Goal: Task Accomplishment & Management: Complete application form

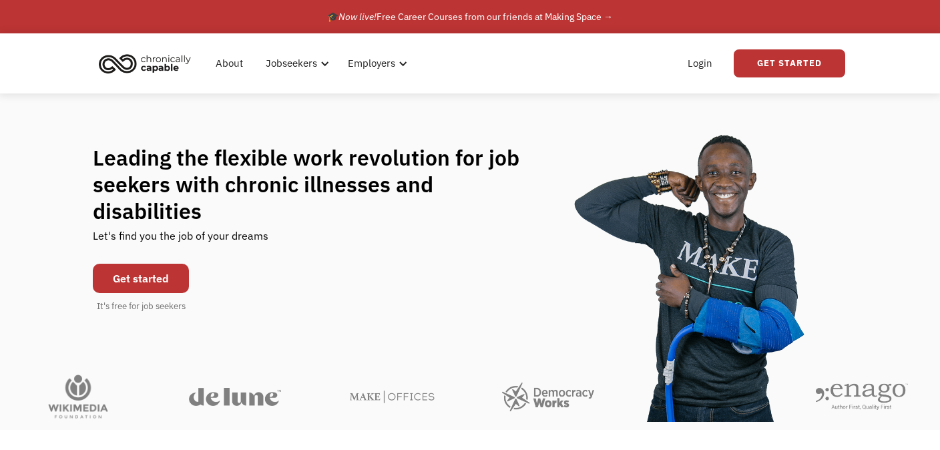
click at [151, 273] on link "Get started" at bounding box center [141, 278] width 96 height 29
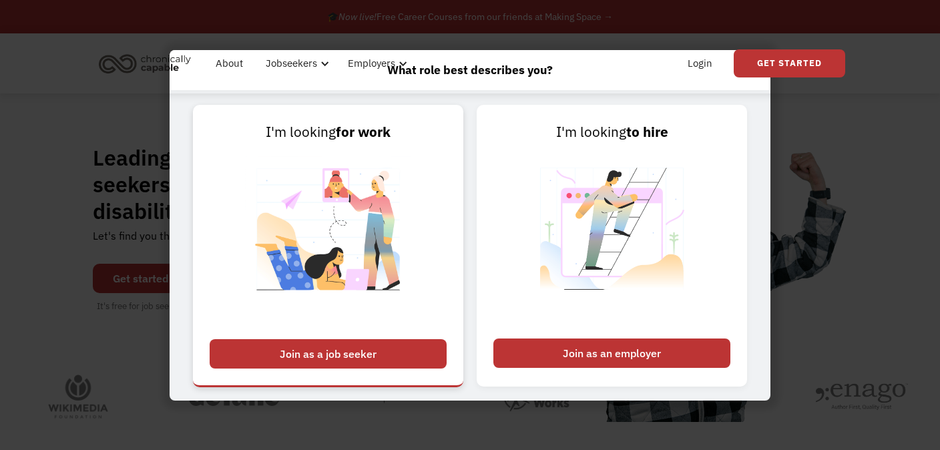
click at [371, 345] on div "Join as a job seeker" at bounding box center [328, 353] width 237 height 29
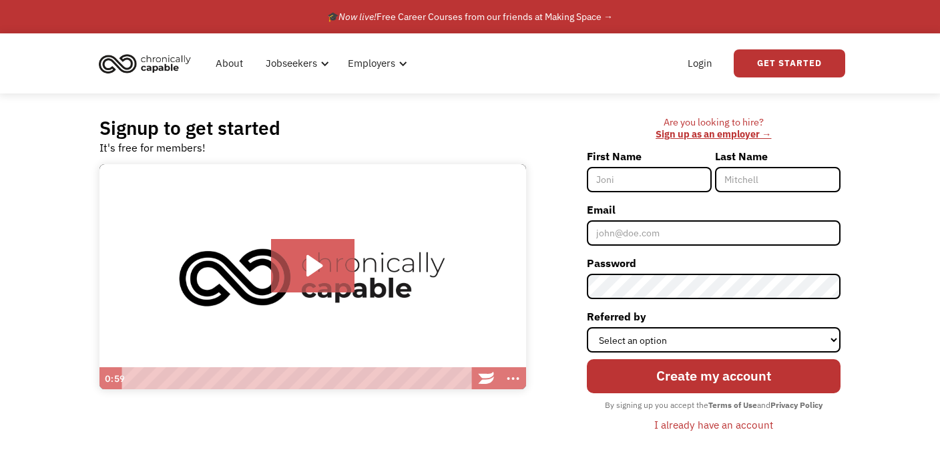
click at [634, 190] on input "First Name" at bounding box center [650, 179] width 126 height 25
type input "[PERSON_NAME]"
type input "Jennerjahn"
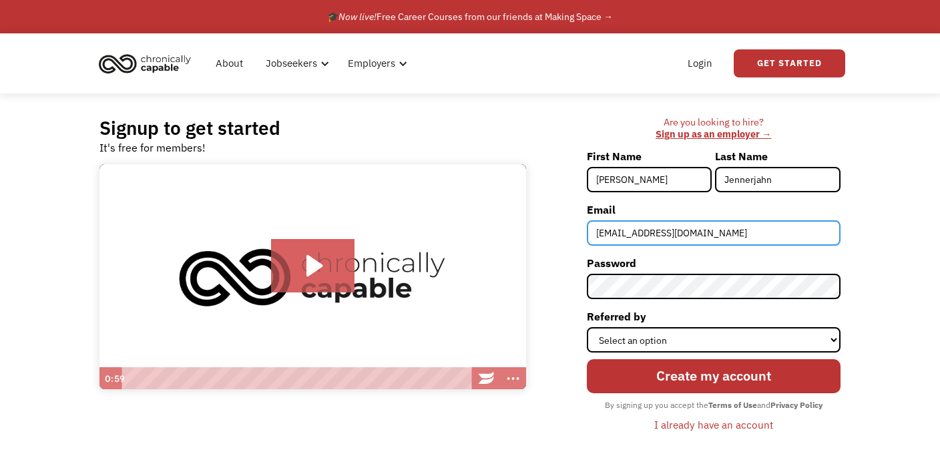
type input "[EMAIL_ADDRESS][DOMAIN_NAME]"
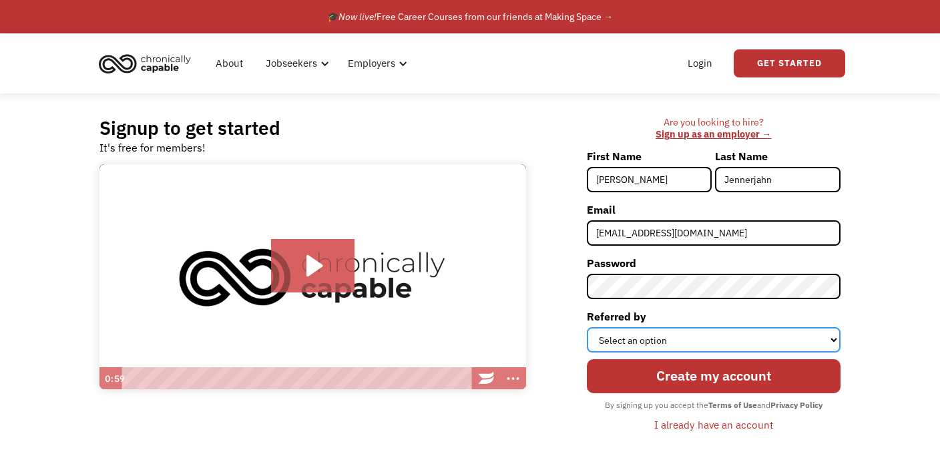
click at [638, 344] on select "Select an option Instagram Facebook Twitter Search Engine News Article Word of …" at bounding box center [714, 339] width 254 height 25
select select "Other"
click at [587, 334] on select "Select an option Instagram Facebook Twitter Search Engine News Article Word of …" at bounding box center [714, 339] width 254 height 25
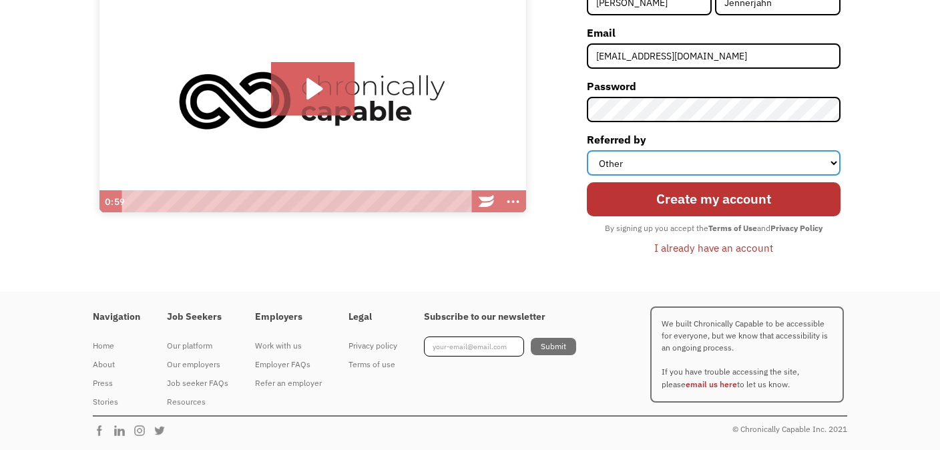
scroll to position [192, 0]
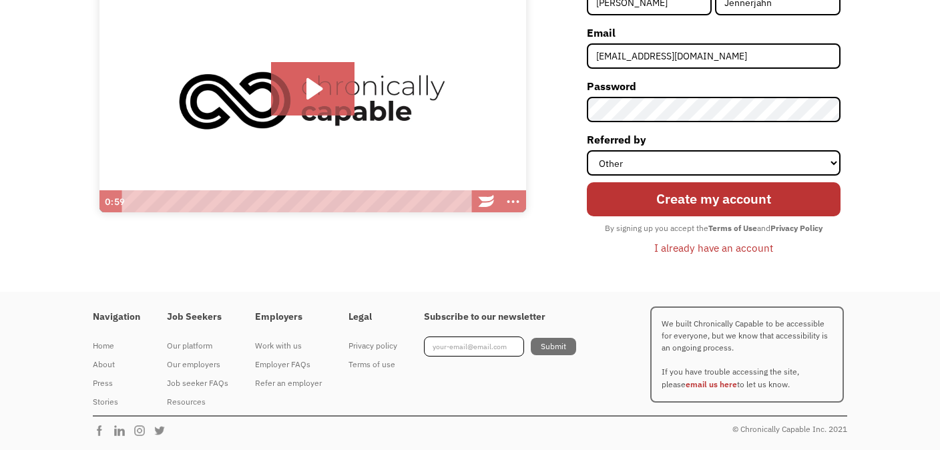
click at [695, 190] on input "Create my account" at bounding box center [714, 199] width 254 height 34
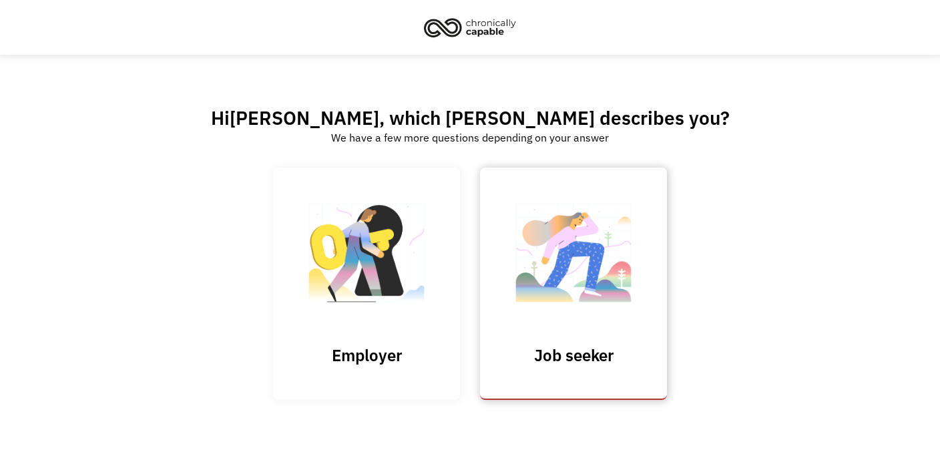
click at [593, 365] on h3 "Job seeker" at bounding box center [574, 355] width 134 height 20
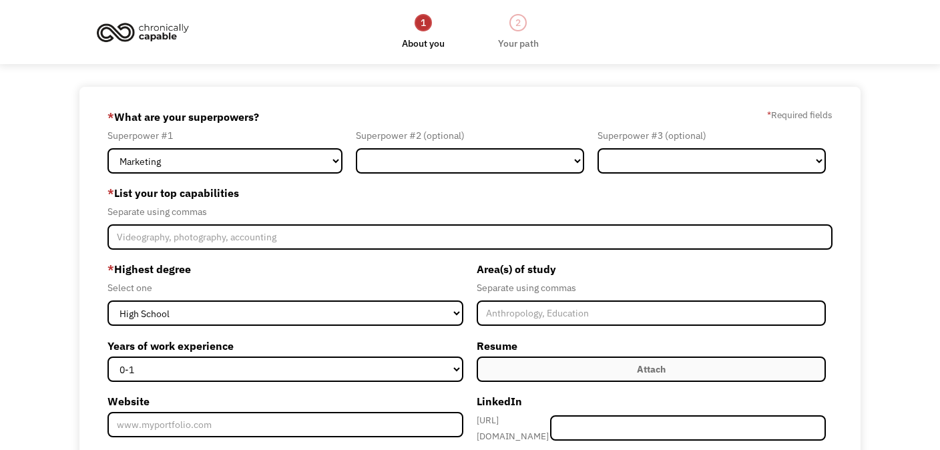
click at [275, 180] on form "68ed2db542235ce14a637d74 annjen222@gmail.com Ann Jennerjahn Other * What are yo…" at bounding box center [469, 367] width 725 height 523
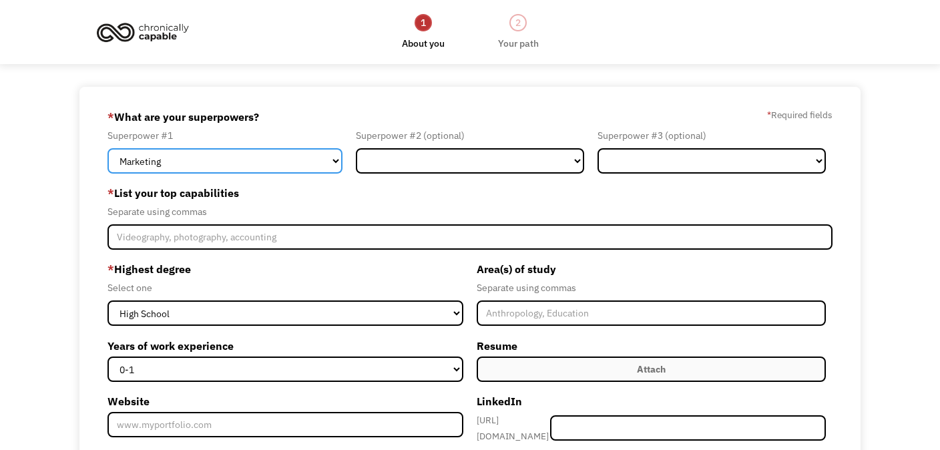
click at [272, 171] on select "Marketing Human Resources Finance Technology Operations Sales Industrial & Manu…" at bounding box center [224, 160] width 235 height 25
select select "Design"
click at [107, 151] on select "Marketing Human Resources Finance Technology Operations Sales Industrial & Manu…" at bounding box center [224, 160] width 235 height 25
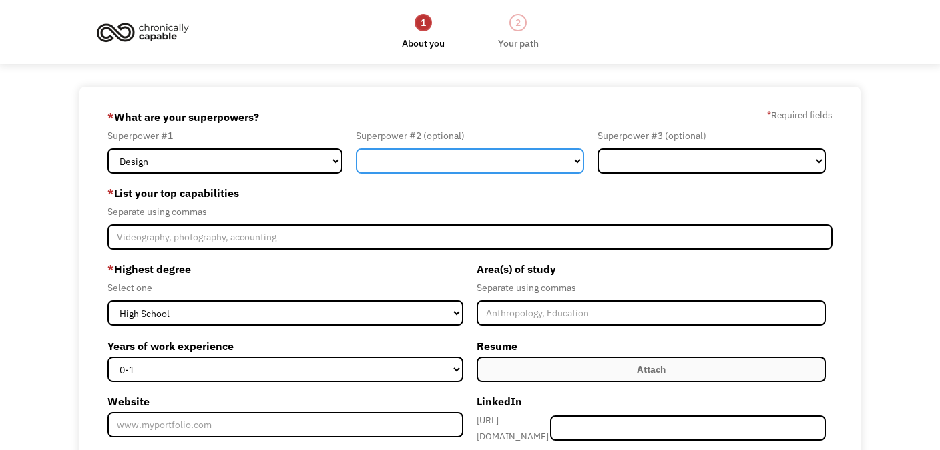
click at [449, 172] on select "Marketing Human Resources Finance Technology Operations Sales Industrial & Manu…" at bounding box center [470, 160] width 228 height 25
select select "Operations"
click at [356, 151] on select "Marketing Human Resources Finance Technology Operations Sales Industrial & Manu…" at bounding box center [470, 160] width 228 height 25
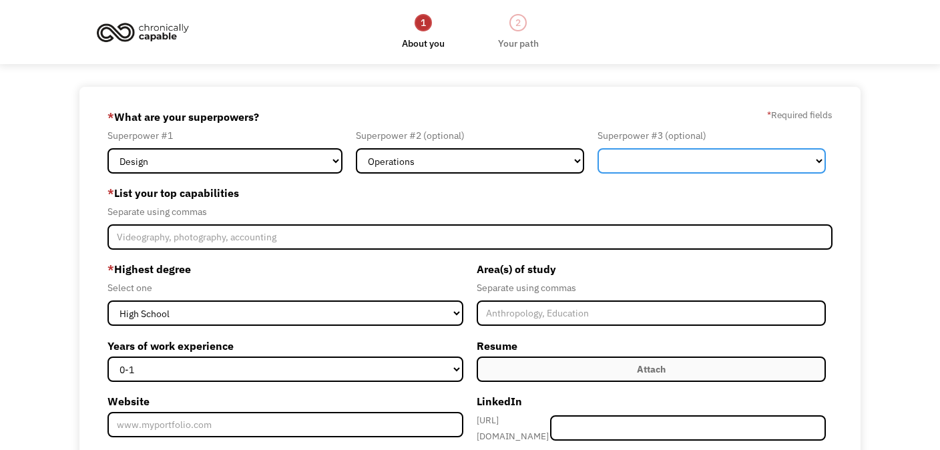
click at [628, 170] on select "Marketing Human Resources Finance Technology Operations Sales Industrial & Manu…" at bounding box center [711, 160] width 228 height 25
select select "Marketing"
click at [597, 151] on select "Marketing Human Resources Finance Technology Operations Sales Industrial & Manu…" at bounding box center [711, 160] width 228 height 25
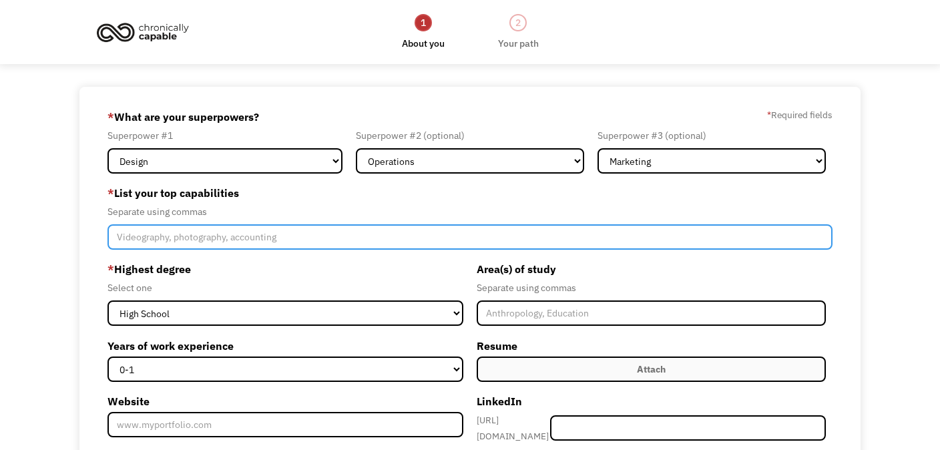
click at [164, 250] on input "Member-Create-Step1" at bounding box center [469, 236] width 725 height 25
click at [126, 239] on input "Member-Create-Step1" at bounding box center [469, 236] width 725 height 25
paste input "Detail-Oriented Organized Reliable Tech-Savvy Customer-Focused Problem-Solver A…"
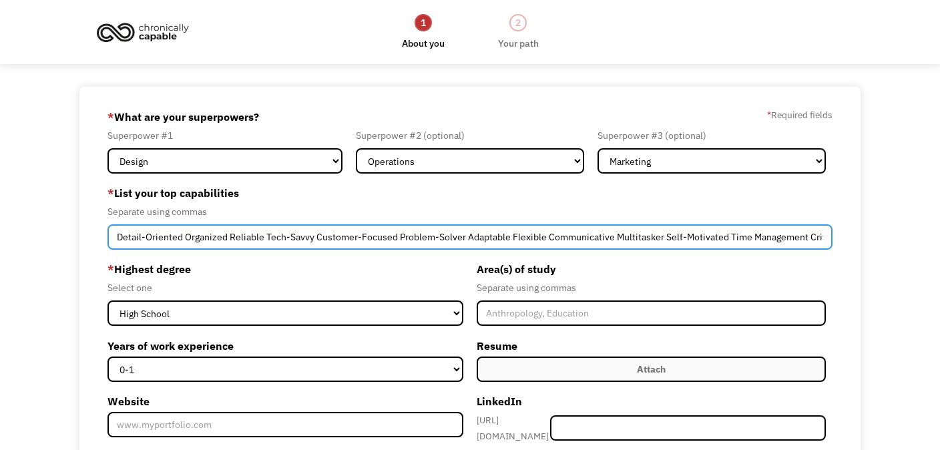
drag, startPoint x: 122, startPoint y: 242, endPoint x: 59, endPoint y: 250, distance: 63.2
click at [57, 250] on div "68ed2db542235ce14a637d74 annjen222@gmail.com Ann Jennerjahn Other * What are yo…" at bounding box center [470, 367] width 940 height 561
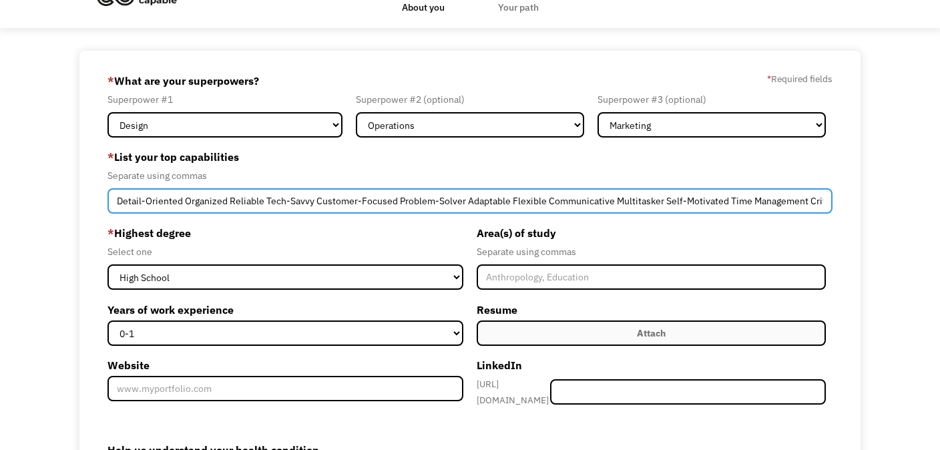
scroll to position [67, 0]
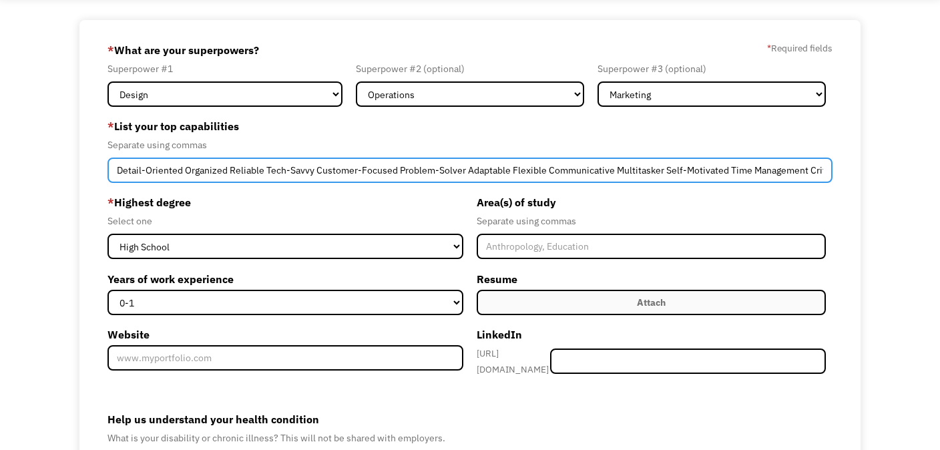
type input "Detail-Oriented Organized Reliable Tech-Savvy Customer-Focused Problem-Solver A…"
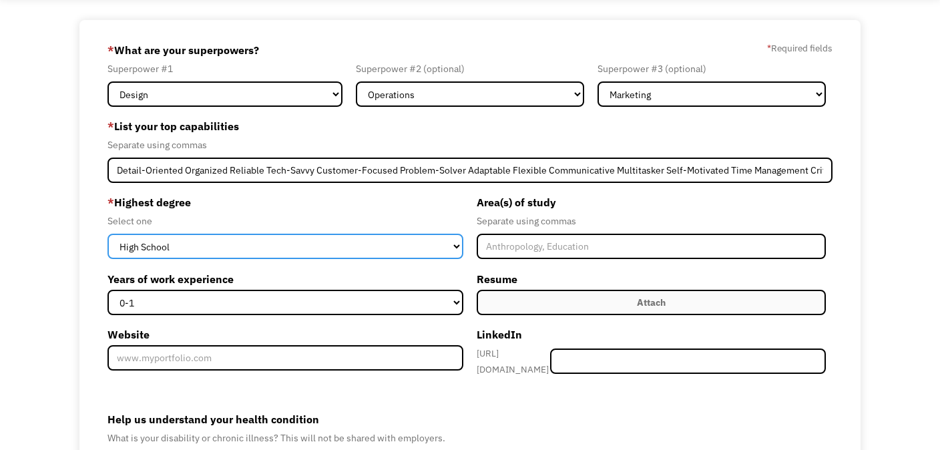
click at [192, 250] on select "High School Associates Bachelors Master's PhD" at bounding box center [285, 246] width 356 height 25
select select "associates"
click at [107, 242] on select "High School Associates Bachelors Master's PhD" at bounding box center [285, 246] width 356 height 25
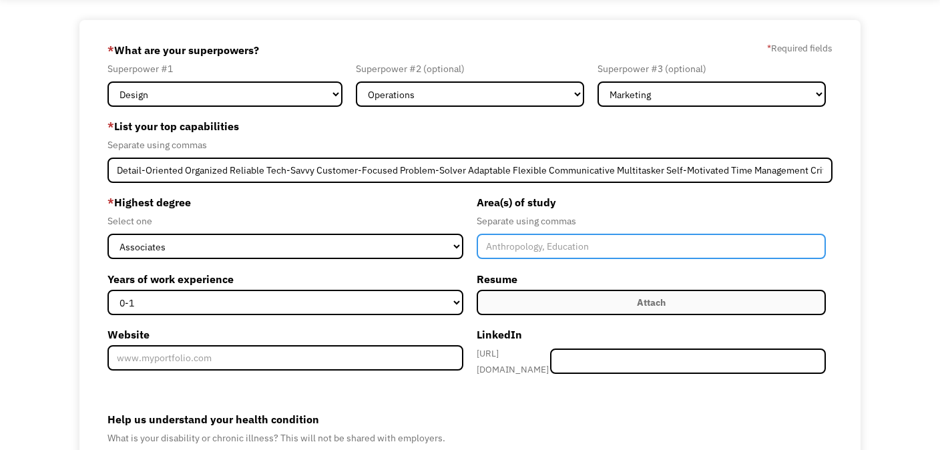
click at [497, 252] on input "Member-Create-Step1" at bounding box center [651, 246] width 349 height 25
type input "Web Development & Design"
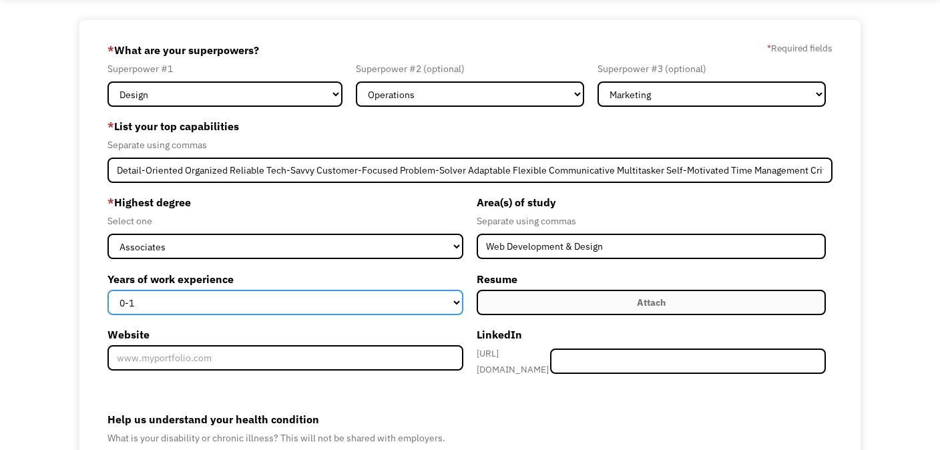
drag, startPoint x: 149, startPoint y: 307, endPoint x: 127, endPoint y: 312, distance: 22.7
click at [127, 312] on select "0-1 2-4 5-10 11-15 15+" at bounding box center [285, 302] width 356 height 25
select select "15+"
click at [107, 298] on select "0-1 2-4 5-10 11-15 15+" at bounding box center [285, 302] width 356 height 25
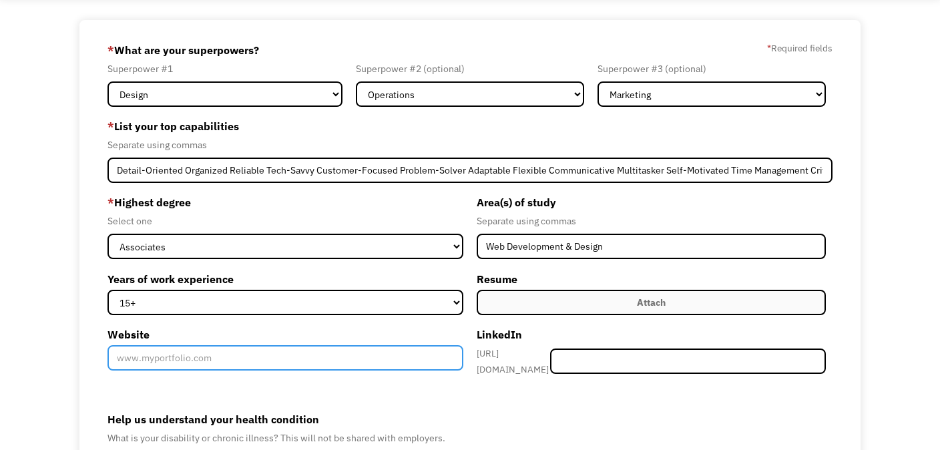
click at [151, 371] on input "Website" at bounding box center [285, 357] width 356 height 25
paste input "https://www.linkedin.com/in/ann-jennerjahn-b41987264/"
type input "https://www.linkedin.com/in/ann-jennerjahn-b41987264/"
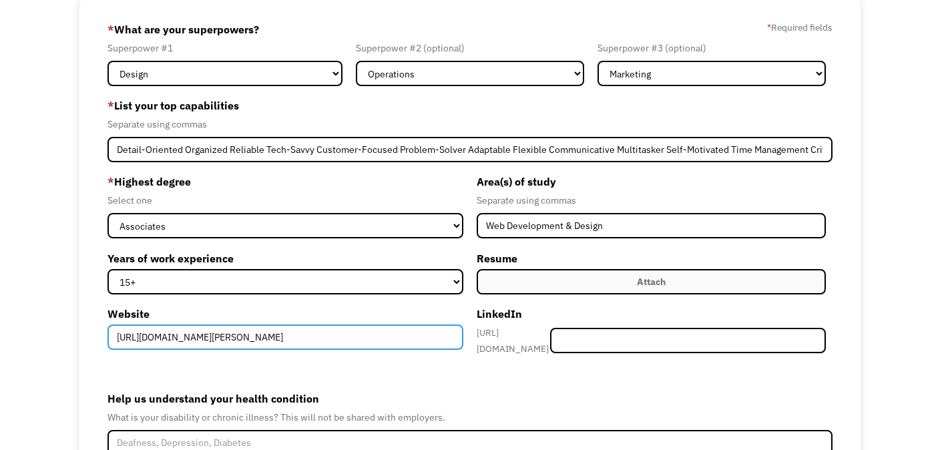
scroll to position [230, 0]
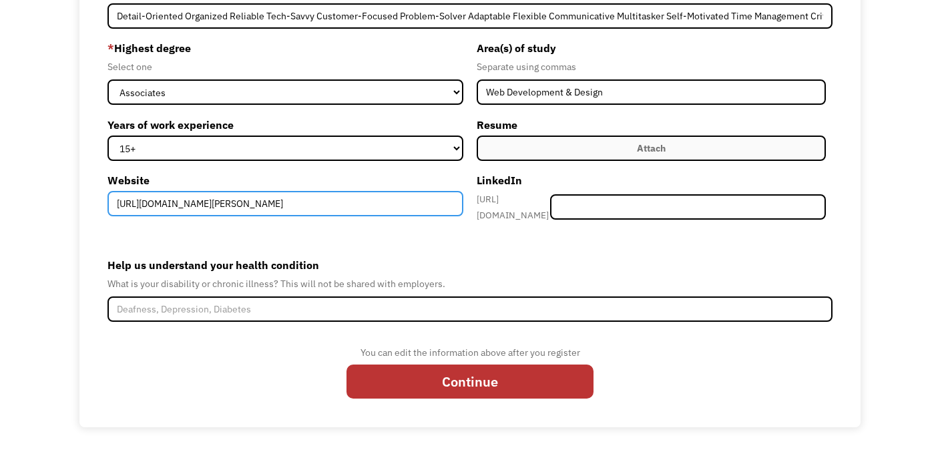
drag, startPoint x: 378, startPoint y: 207, endPoint x: 52, endPoint y: 231, distance: 326.7
click at [53, 230] on div "68ed2db542235ce14a637d74 annjen222@gmail.com Ann Jennerjahn Other * What are yo…" at bounding box center [470, 146] width 940 height 561
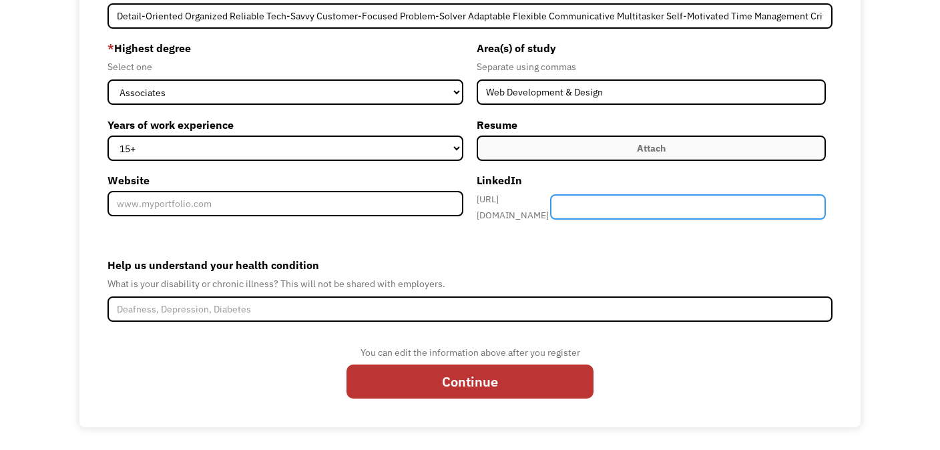
click at [638, 202] on input "Member-Create-Step1" at bounding box center [688, 206] width 276 height 25
paste input "https://www.linkedin.com/in/ann-jennerjahn-b41987264/"
click at [692, 205] on input "https://www.linkedin.com/in/ann-jennerjahn-b41987264/" at bounding box center [688, 206] width 276 height 25
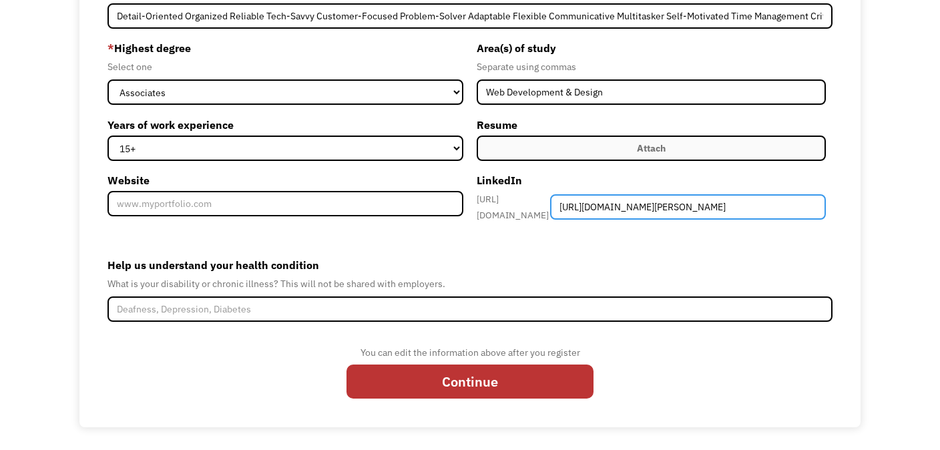
drag, startPoint x: 692, startPoint y: 205, endPoint x: 569, endPoint y: 206, distance: 122.8
click at [569, 206] on div "https://www.linkedin.com/in/ https://www.linkedin.com/in/ann-jennerjahn-b419872…" at bounding box center [651, 207] width 349 height 32
type input "ann-jennerjahn-b41987264/"
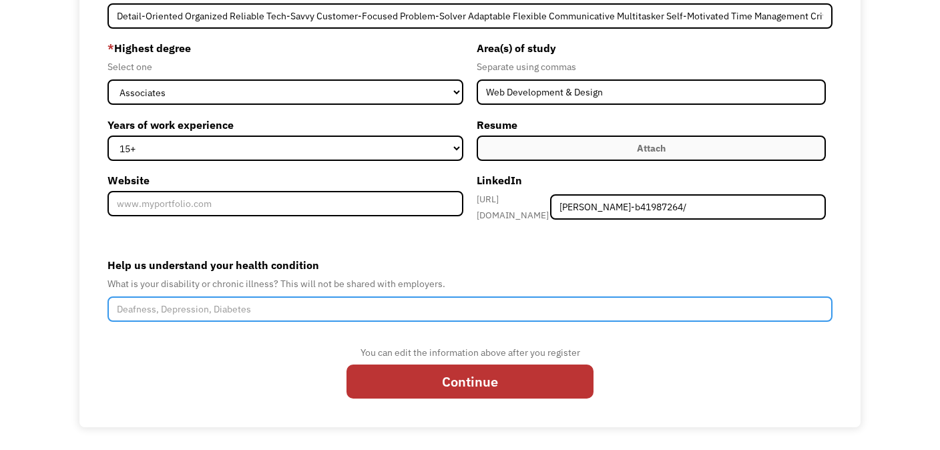
click at [260, 313] on input "Help us understand your health condition" at bounding box center [469, 308] width 725 height 25
click at [220, 303] on input "I have tendonitis in my elbow and extreme pain in my shoulder." at bounding box center [469, 308] width 725 height 25
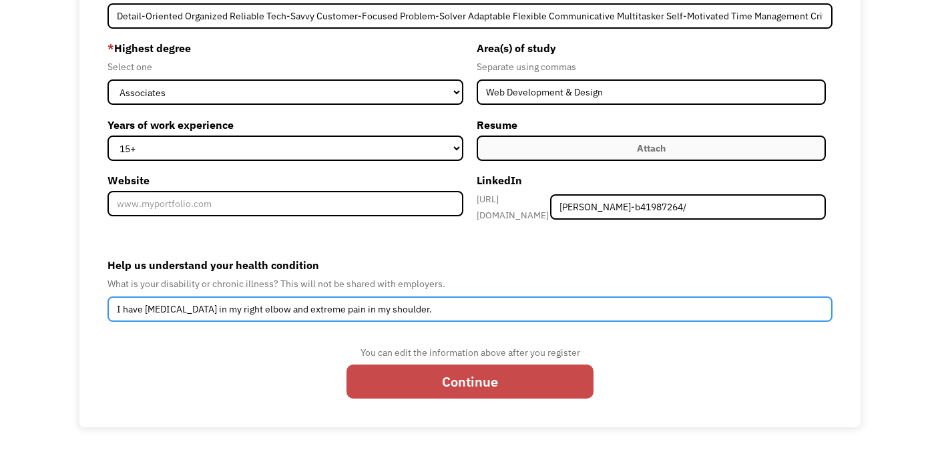
type input "I have tendonitis in my right elbow and extreme pain in my shoulder."
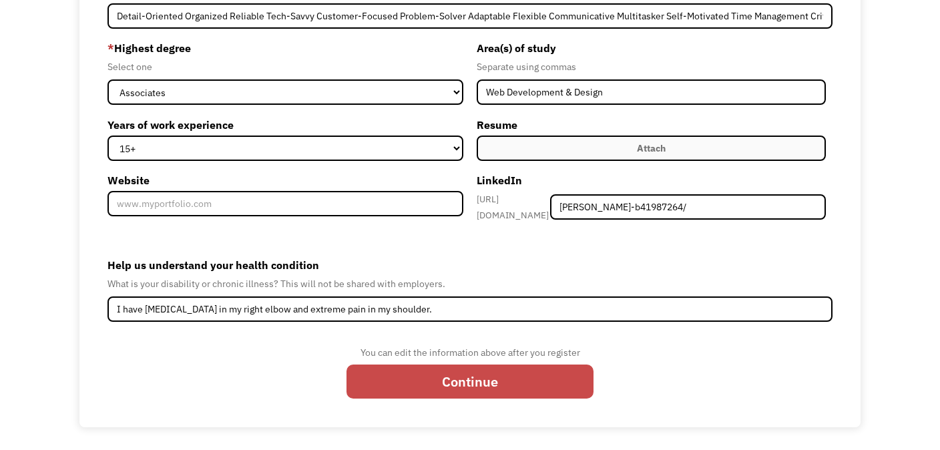
click at [471, 382] on input "Continue" at bounding box center [469, 382] width 247 height 34
type input "Please wait..."
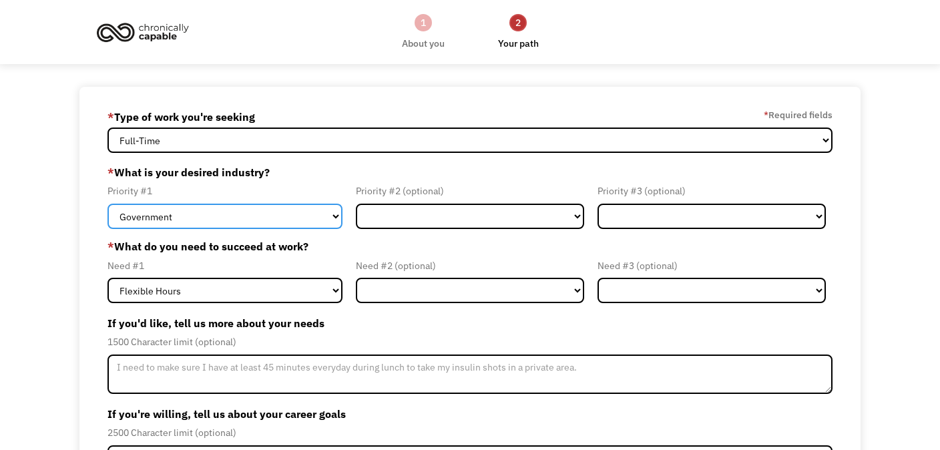
click at [209, 220] on select "Government Finance & Insurance Health & Social Care Tech & Engineering Creative…" at bounding box center [224, 216] width 235 height 25
select select "Creative & Design"
click at [107, 208] on select "Government Finance & Insurance Health & Social Care Tech & Engineering Creative…" at bounding box center [224, 216] width 235 height 25
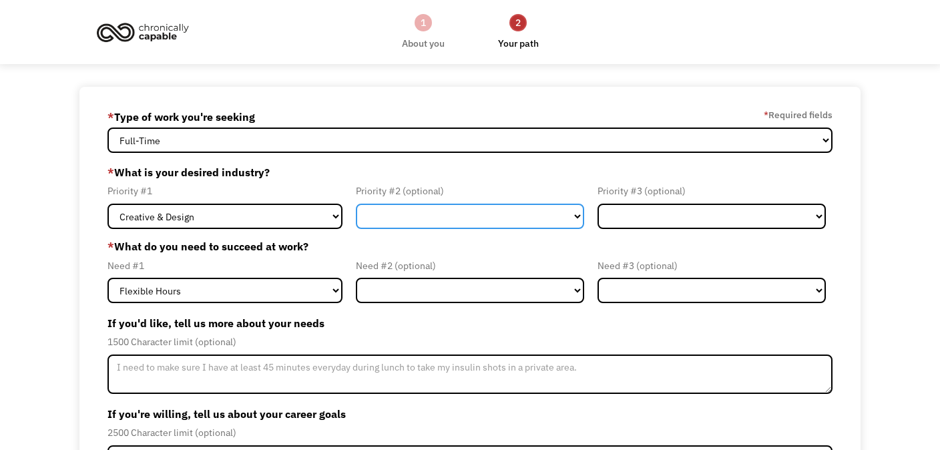
click at [397, 226] on select "Government Finance & Insurance Health & Social Care Tech & Engineering Creative…" at bounding box center [470, 216] width 228 height 25
select select "Administrative"
click at [356, 208] on select "Government Finance & Insurance Health & Social Care Tech & Engineering Creative…" at bounding box center [470, 216] width 228 height 25
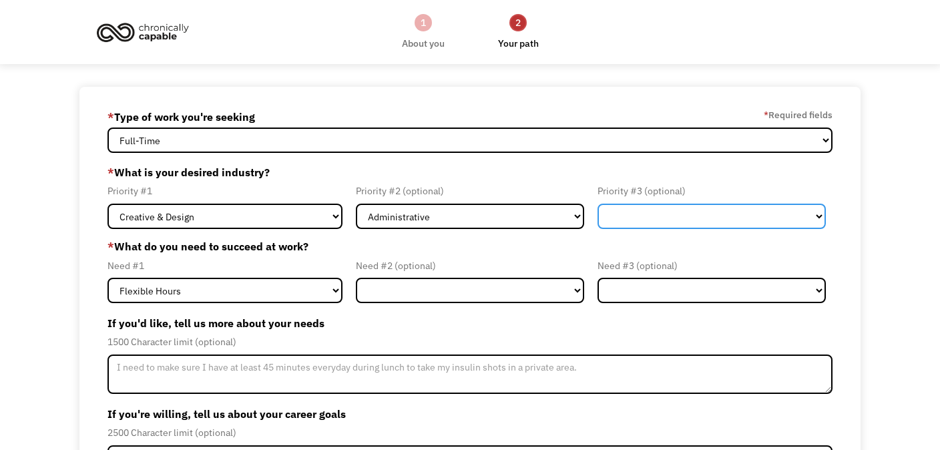
click at [664, 213] on select "Government Finance & Insurance Health & Social Care Tech & Engineering Creative…" at bounding box center [711, 216] width 228 height 25
select select "Other"
click at [597, 208] on select "Government Finance & Insurance Health & Social Care Tech & Engineering Creative…" at bounding box center [711, 216] width 228 height 25
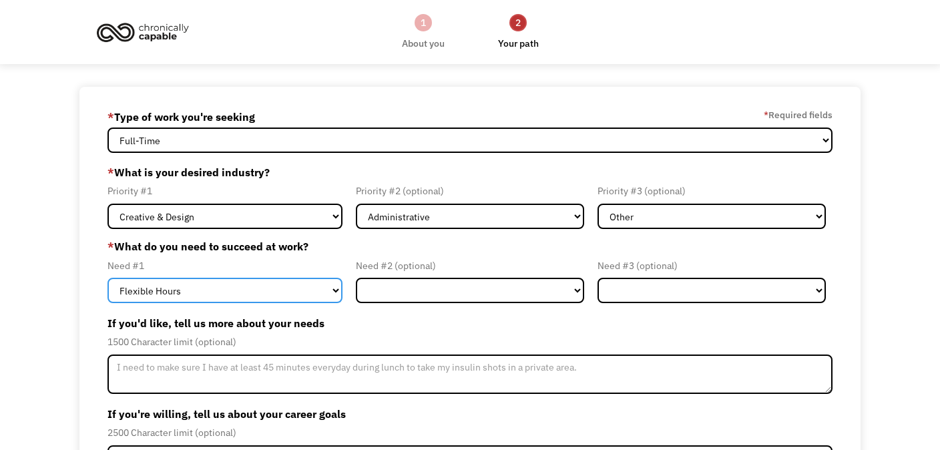
click at [160, 290] on select "Flexible Hours Remote Work Service Animal On-site Accommodations Visual Support…" at bounding box center [224, 290] width 235 height 25
select select "Remote Work"
click at [107, 284] on select "Flexible Hours Remote Work Service Animal On-site Accommodations Visual Support…" at bounding box center [224, 290] width 235 height 25
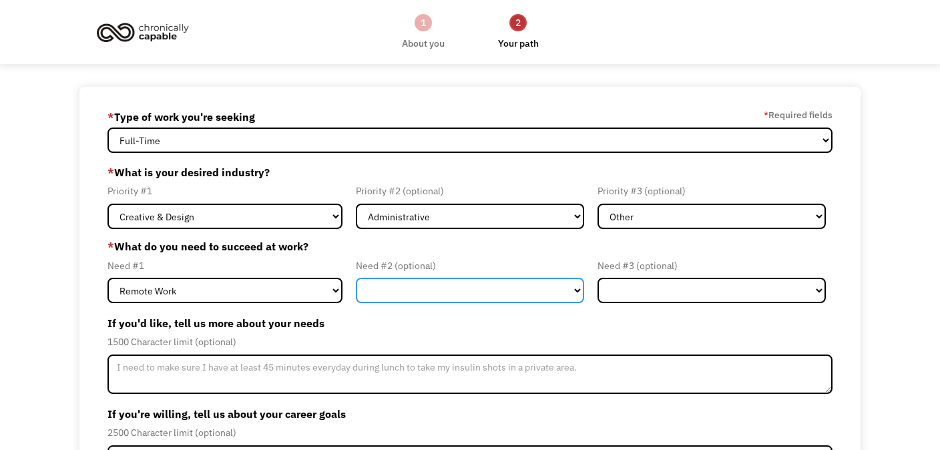
click at [416, 291] on select "Flexible Hours Remote Work Service Animal On-site Accommodations Visual Support…" at bounding box center [470, 290] width 228 height 25
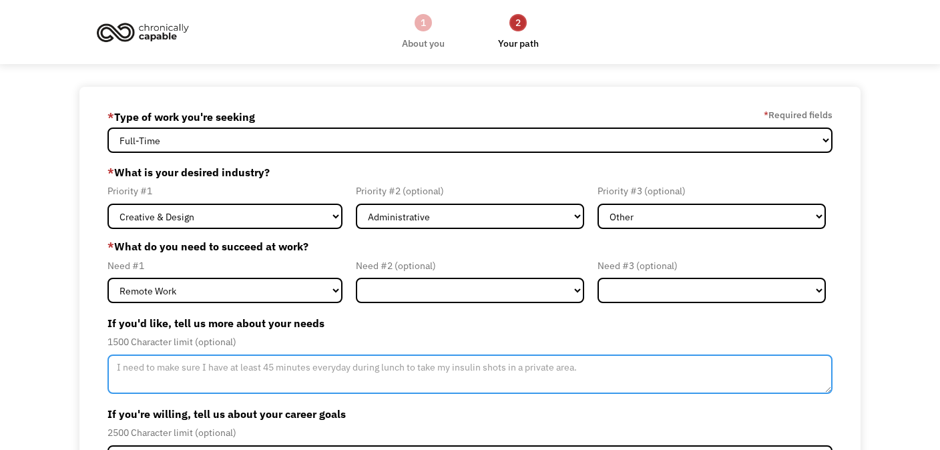
click at [152, 387] on textarea "Member-Update-Form-Step2" at bounding box center [469, 374] width 725 height 40
click at [276, 387] on textarea "Member-Update-Form-Step2" at bounding box center [469, 374] width 725 height 40
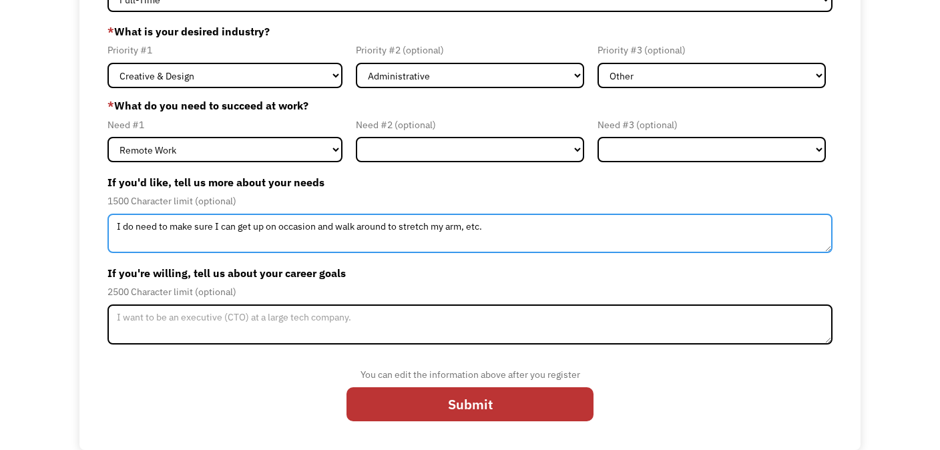
scroll to position [154, 0]
type textarea "I do need to make sure I can get up on occasion and walk around to stretch my a…"
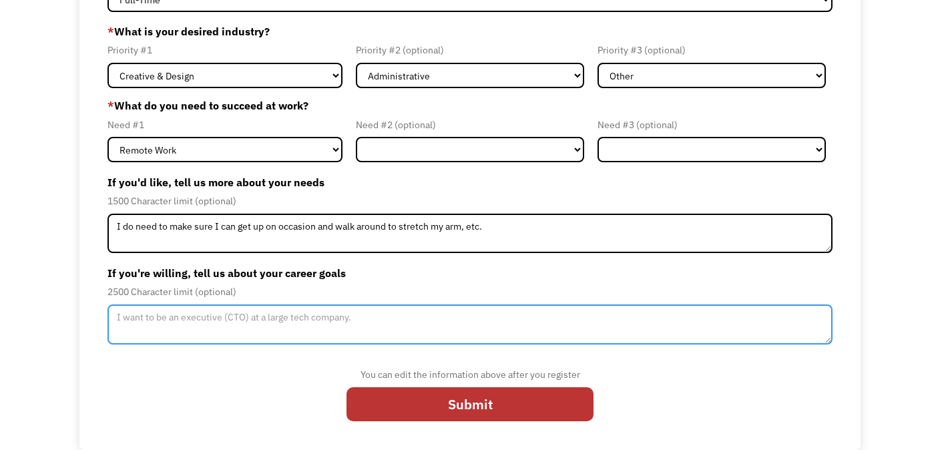
click at [354, 333] on textarea "Member-Update-Form-Step2" at bounding box center [469, 324] width 725 height 40
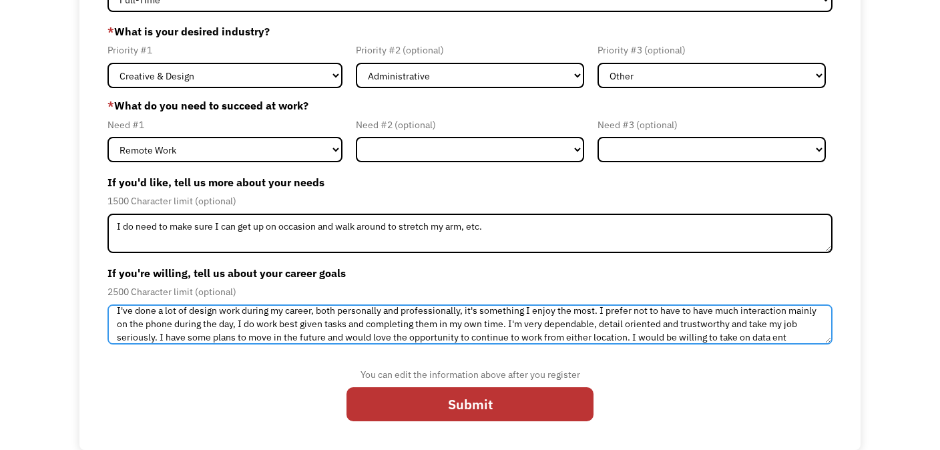
scroll to position [20, 0]
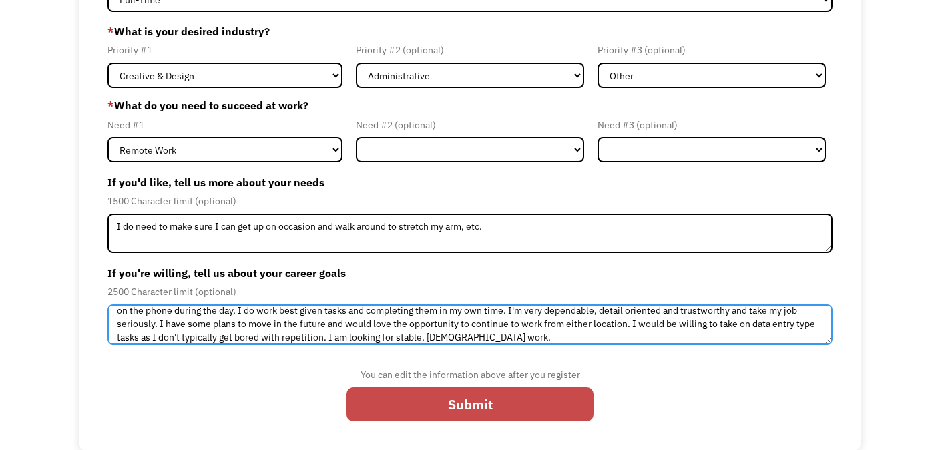
type textarea "I've done a lot of design work during my career, both personally and profession…"
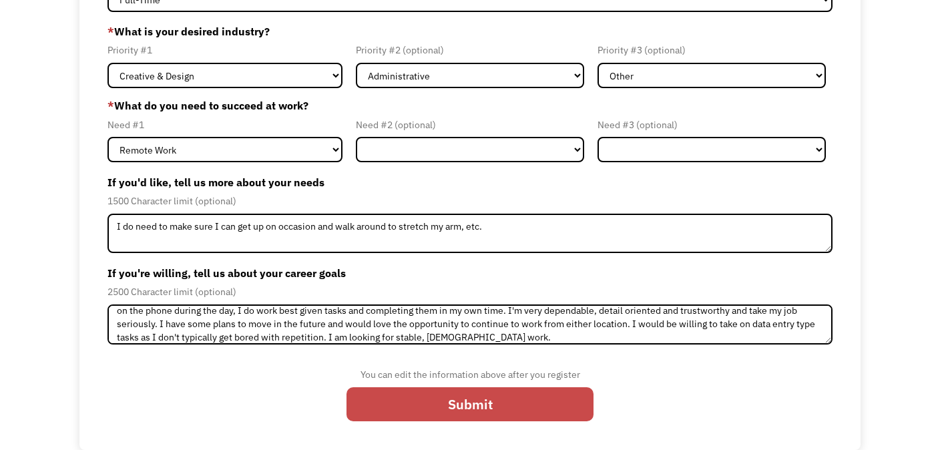
click at [515, 402] on input "Submit" at bounding box center [469, 404] width 247 height 34
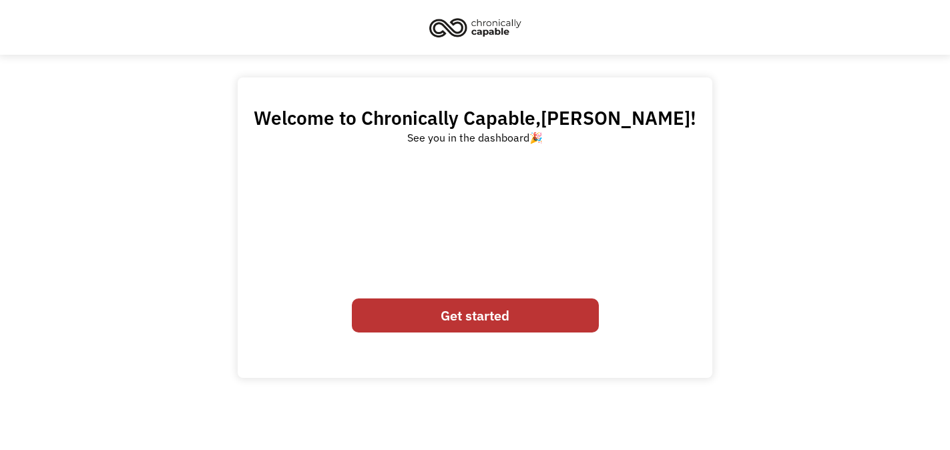
click at [468, 320] on link "Get started" at bounding box center [475, 315] width 247 height 34
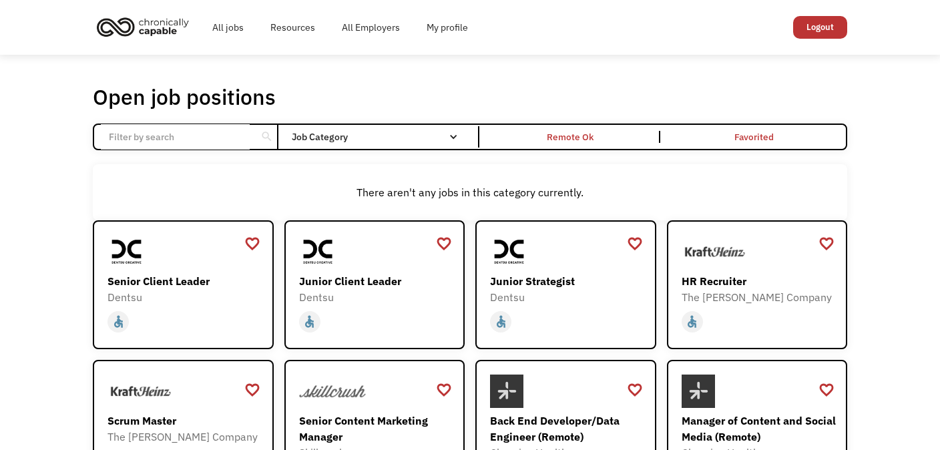
click at [250, 137] on div "search" at bounding box center [186, 136] width 184 height 25
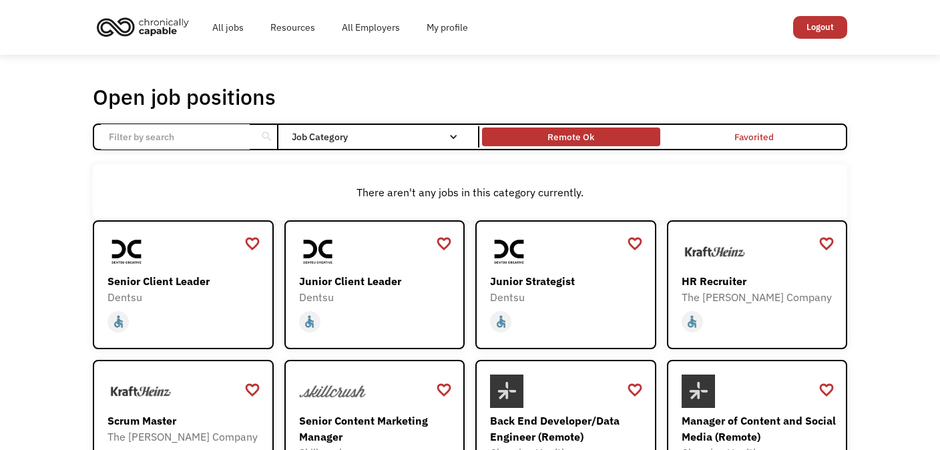
click at [577, 138] on div "Remote Ok" at bounding box center [570, 137] width 47 height 16
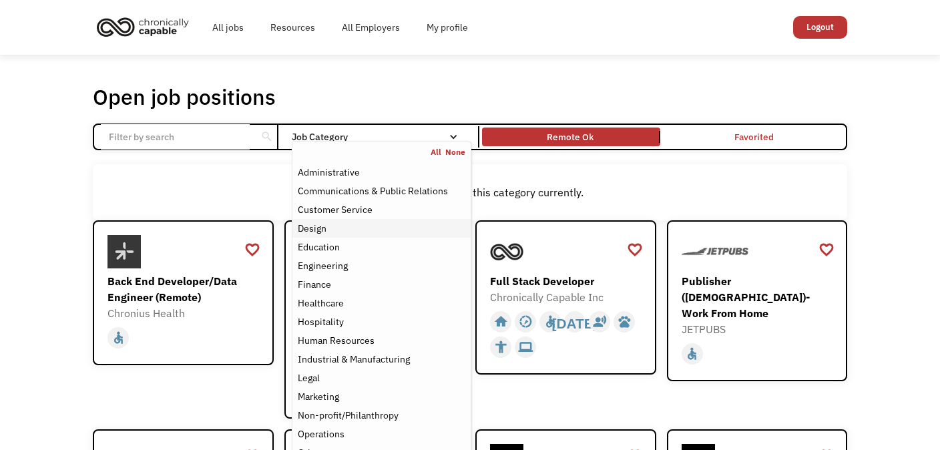
click at [336, 236] on div "Design" at bounding box center [382, 228] width 168 height 16
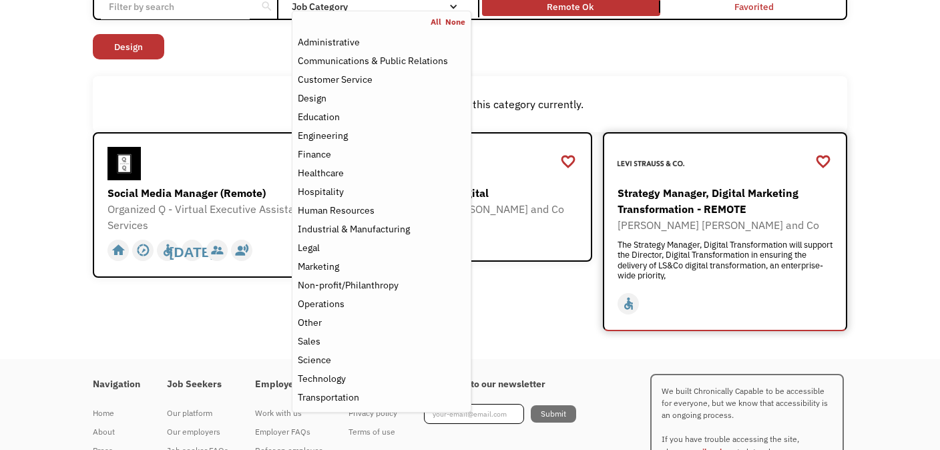
scroll to position [134, 0]
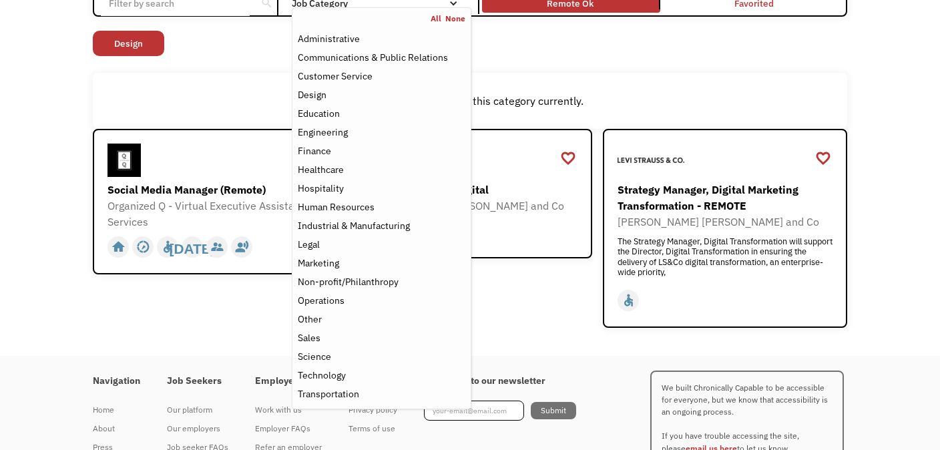
click at [859, 280] on div "Open job positions You have X liked items Search search Filter by category Admi…" at bounding box center [469, 139] width 781 height 390
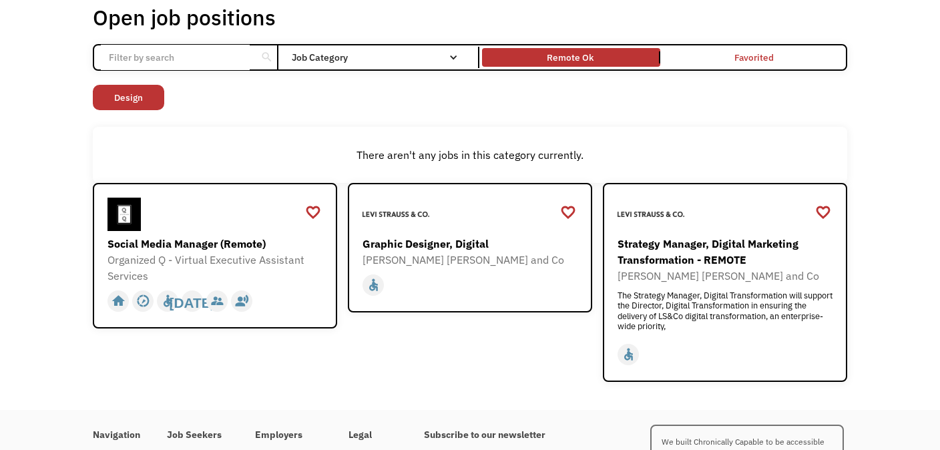
scroll to position [79, 0]
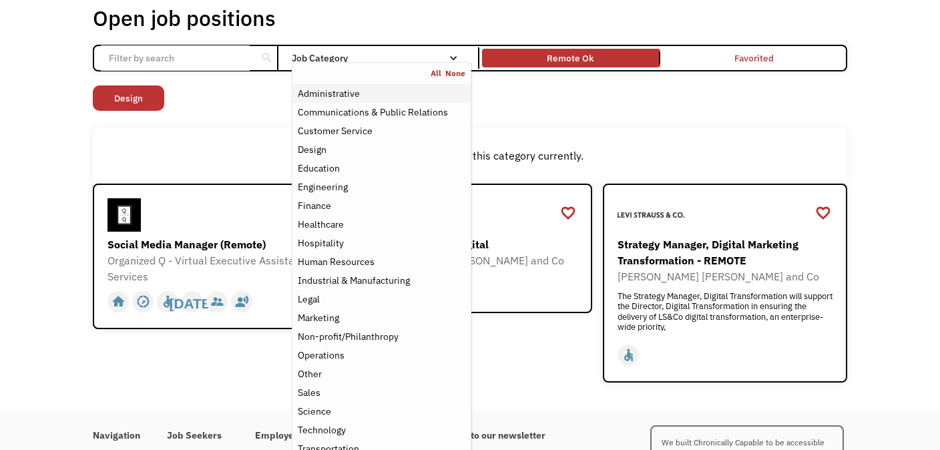
click at [368, 93] on div "Administrative" at bounding box center [382, 93] width 168 height 16
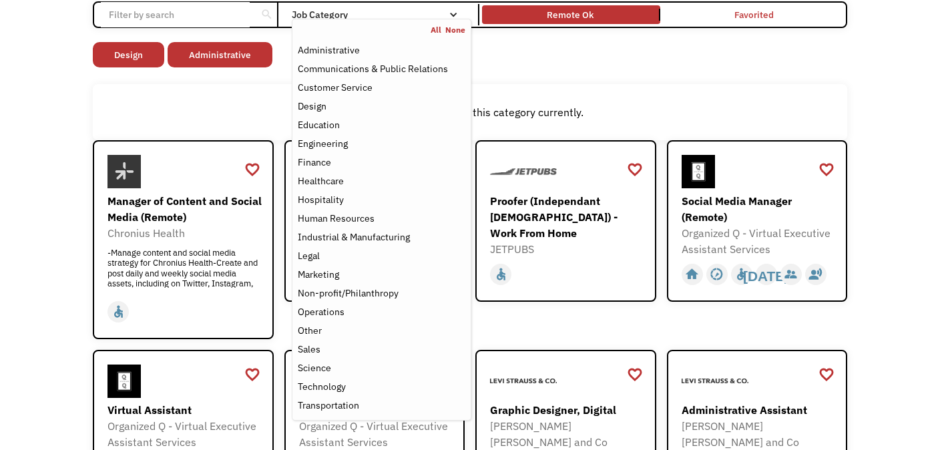
scroll to position [146, 0]
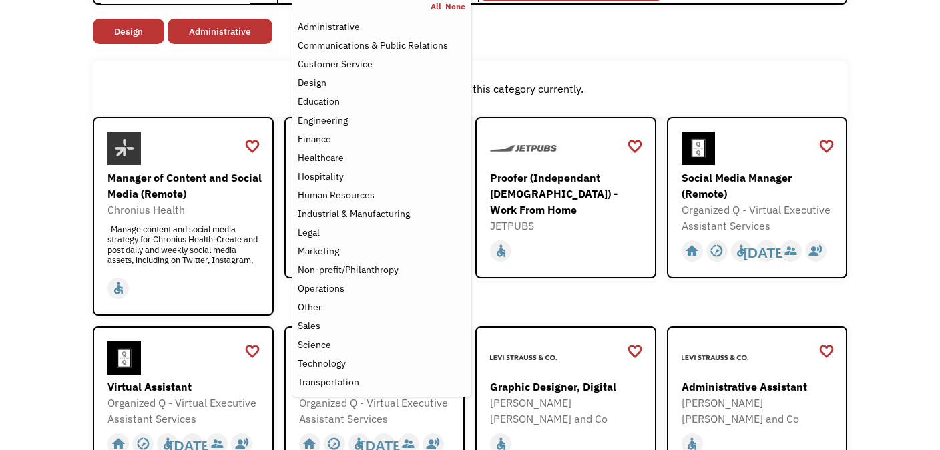
click at [792, 95] on div "There aren't any jobs in this category currently." at bounding box center [469, 89] width 741 height 16
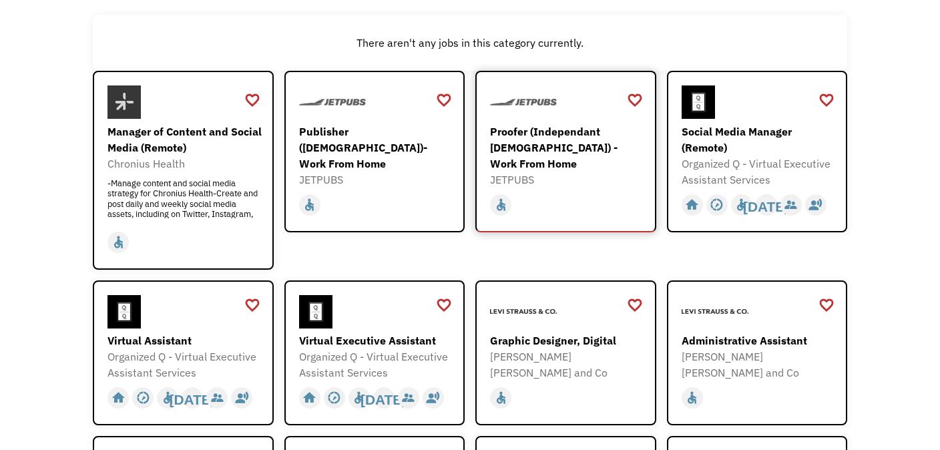
scroll to position [212, 0]
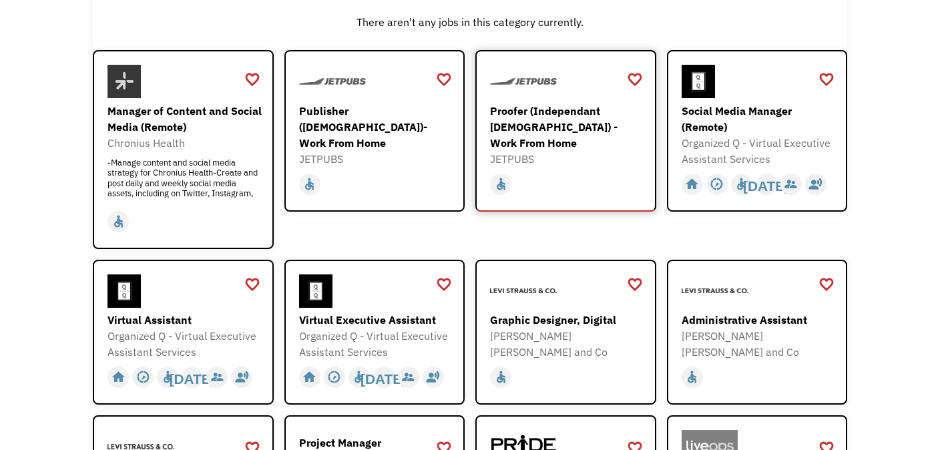
click at [508, 105] on div "Proofer (Independant [DEMOGRAPHIC_DATA]) - Work From Home JETPUBS [URL][DOMAIN_…" at bounding box center [567, 116] width 155 height 102
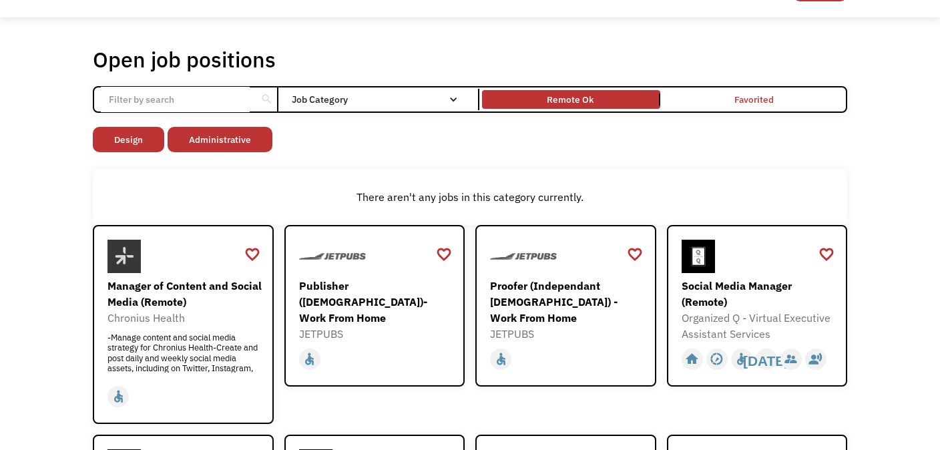
scroll to position [0, 0]
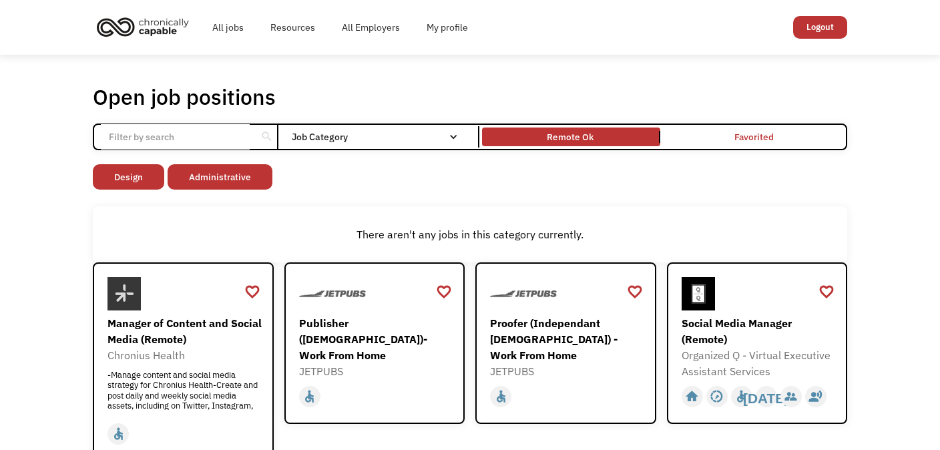
click at [831, 25] on link "Logout" at bounding box center [820, 27] width 54 height 23
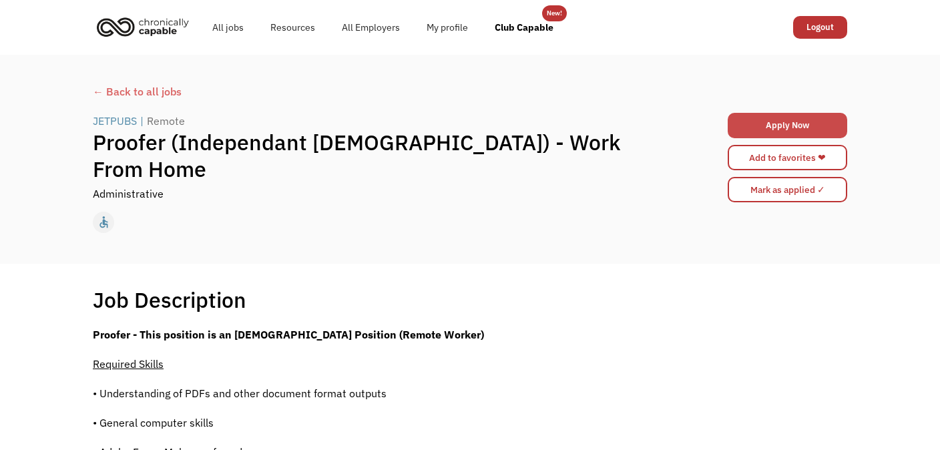
click at [770, 124] on link "Apply Now" at bounding box center [787, 125] width 119 height 25
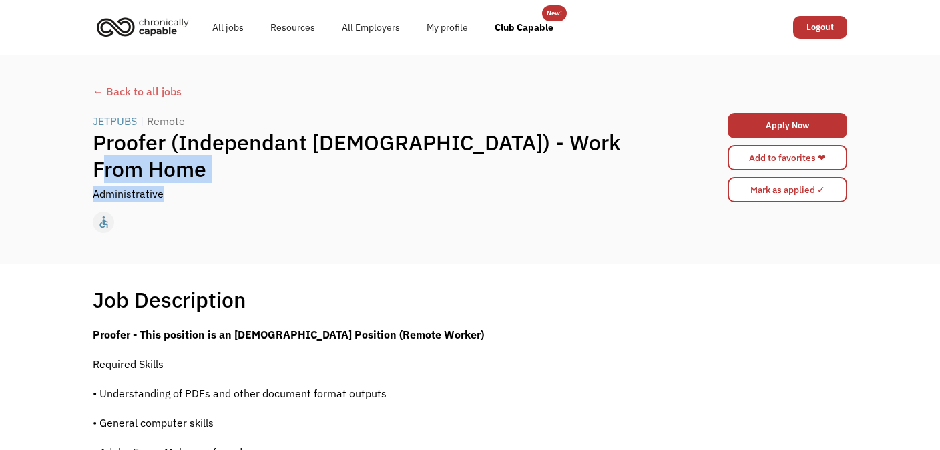
drag, startPoint x: 649, startPoint y: 164, endPoint x: 244, endPoint y: 192, distance: 406.2
click at [206, 181] on div "JETPUBS | Remote Proofer (Independant Contractor) - Work From Home Administrati…" at bounding box center [376, 157] width 566 height 89
drag, startPoint x: 528, startPoint y: 344, endPoint x: 92, endPoint y: 329, distance: 436.2
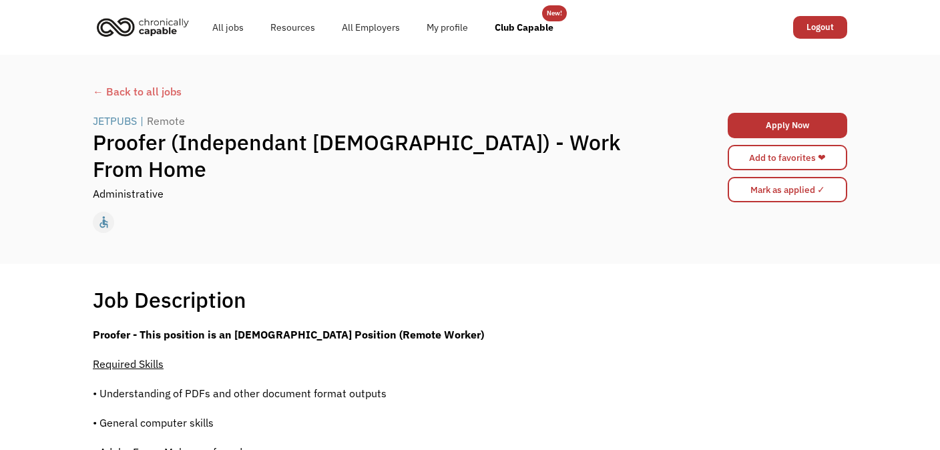
copy strong "Proofer - This position is an Independent Contractor Position (Remote Worker)"
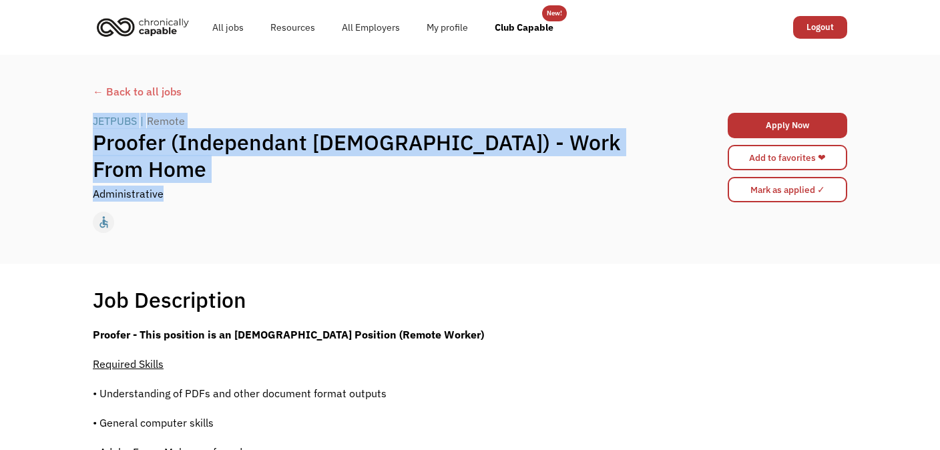
drag, startPoint x: 172, startPoint y: 188, endPoint x: 67, endPoint y: 134, distance: 117.9
click at [67, 134] on div "← Back to all jobs JETPUBS | Remote Proofer (Independant Contractor) - Work Fro…" at bounding box center [470, 159] width 940 height 209
copy div "JETPUBS | Remote Proofer (Independant Contractor) - Work From Home Administrati…"
click at [206, 186] on div "Administrative" at bounding box center [376, 194] width 566 height 16
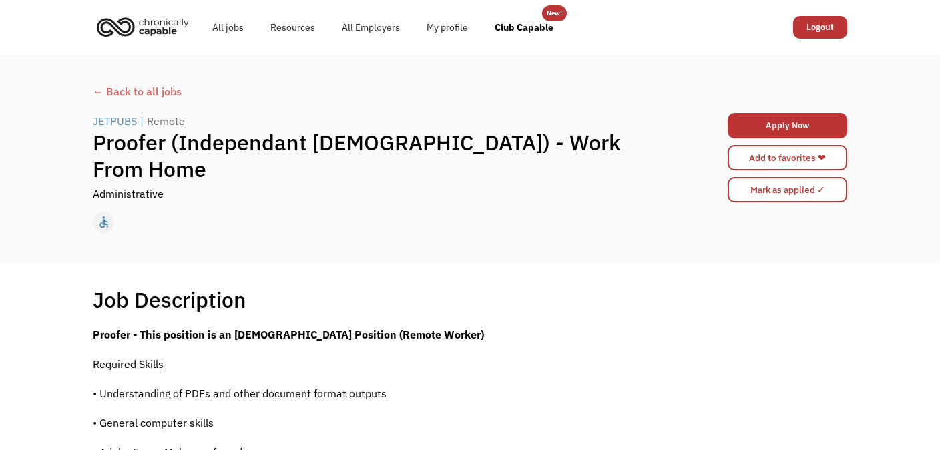
drag, startPoint x: 485, startPoint y: 211, endPoint x: 422, endPoint y: 209, distance: 63.5
click at [484, 209] on div "← Back to all jobs JETPUBS | Remote Proofer (Independant Contractor) - Work Fro…" at bounding box center [469, 159] width 781 height 164
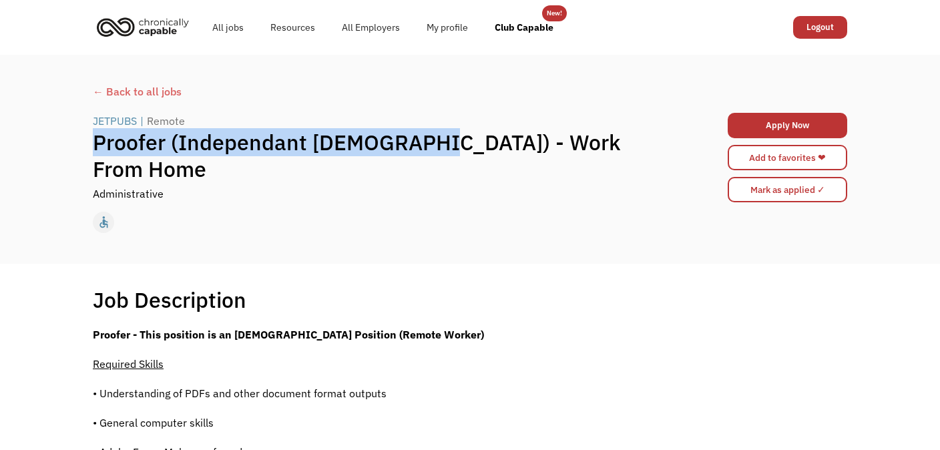
drag, startPoint x: 93, startPoint y: 154, endPoint x: 441, endPoint y: 152, distance: 348.5
click at [441, 152] on h1 "Proofer (Independant [DEMOGRAPHIC_DATA]) - Work From Home" at bounding box center [376, 155] width 566 height 53
copy h1 "Proofer (Independant Contractor)"
